Goal: Transaction & Acquisition: Purchase product/service

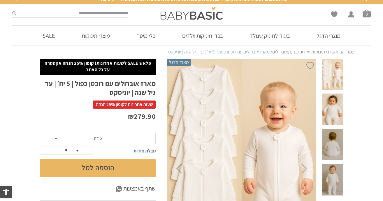
scroll to position [10, 0]
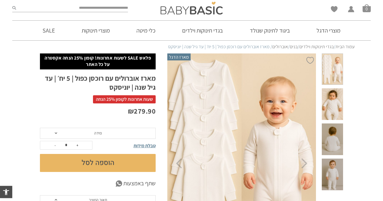
click at [135, 133] on span "מידה" at bounding box center [98, 133] width 116 height 11
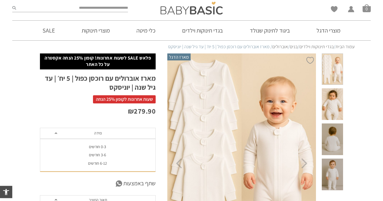
click at [104, 164] on div "6-12 חודשים" at bounding box center [98, 163] width 116 height 5
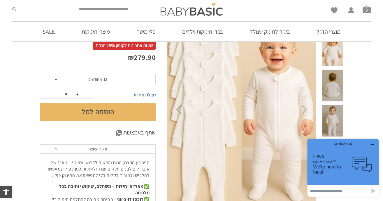
scroll to position [26, 0]
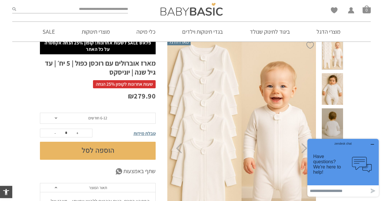
click at [140, 86] on span "שעות אחרונות לקופון 25% הנחה" at bounding box center [124, 84] width 63 height 8
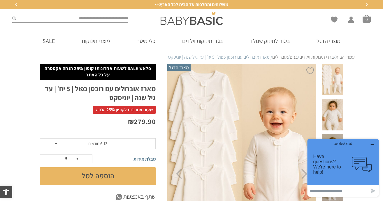
click at [105, 179] on button "הוספה לסל" at bounding box center [98, 177] width 116 height 18
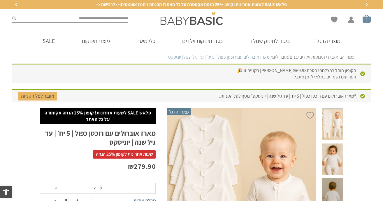
click at [367, 20] on span "סל קניות" at bounding box center [366, 19] width 8 height 8
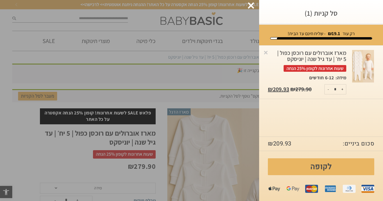
click at [252, 8] on div at bounding box center [250, 5] width 6 height 6
